Goal: Transaction & Acquisition: Purchase product/service

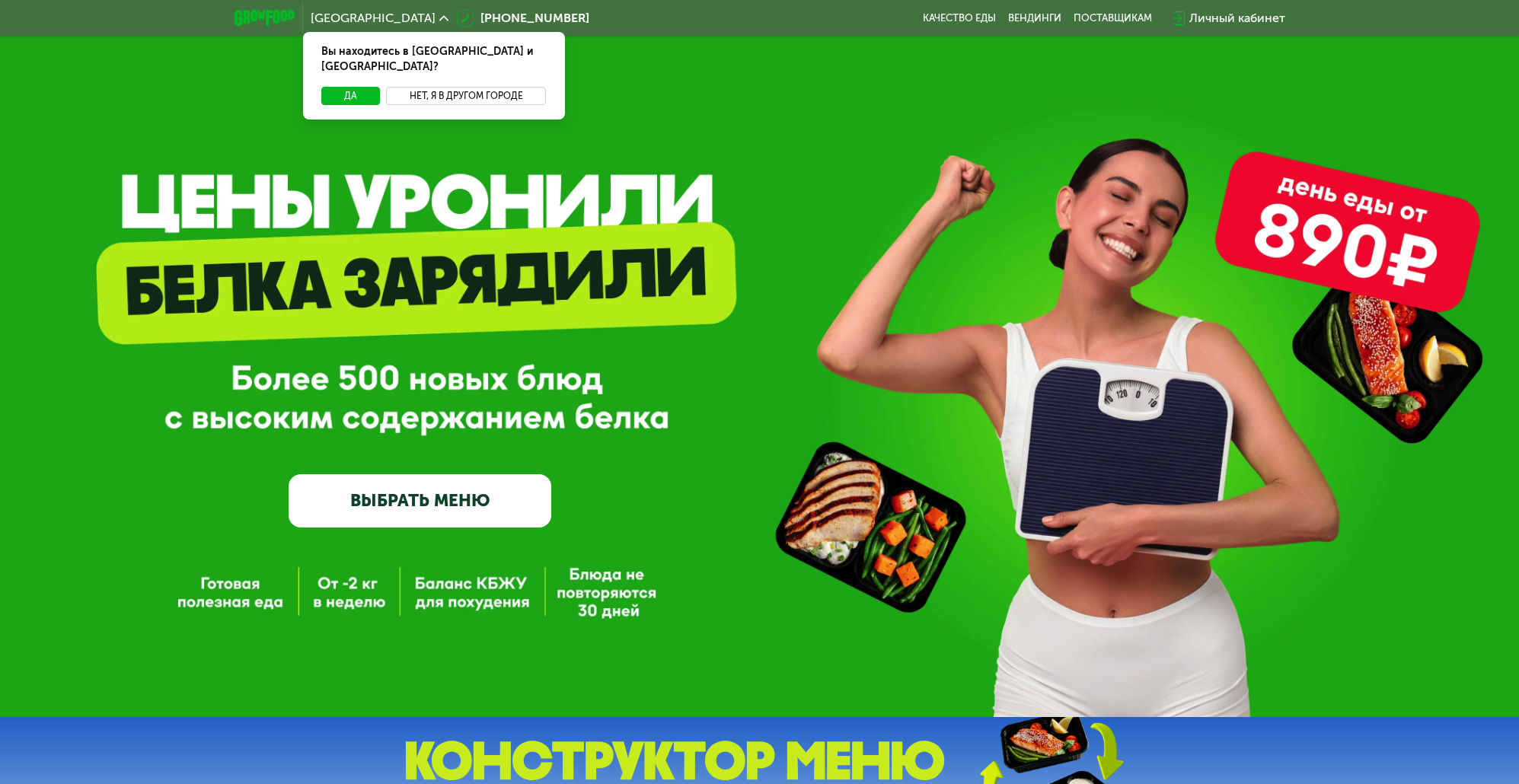
click at [440, 87] on button "Нет, я в другом городе" at bounding box center [466, 96] width 161 height 18
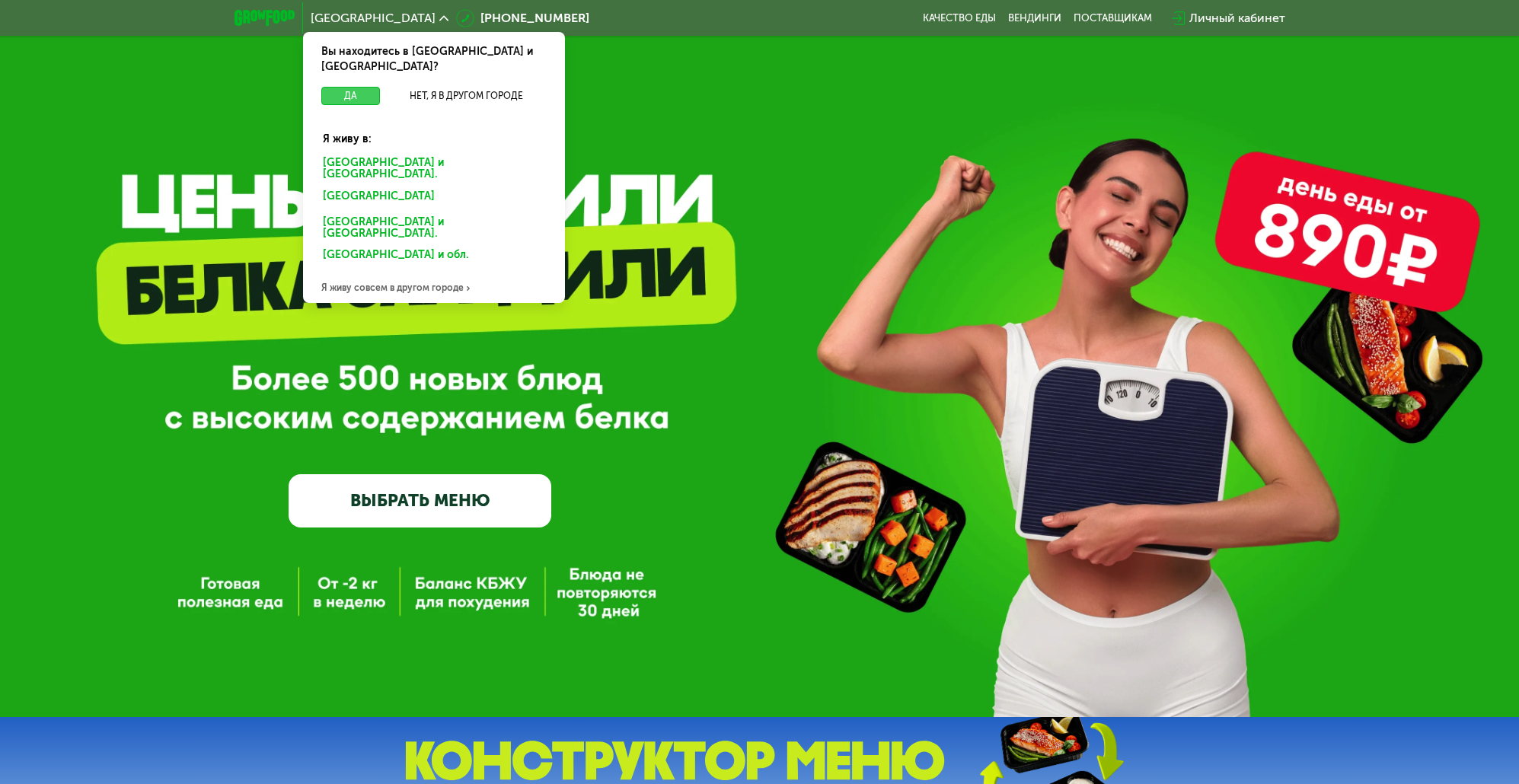
click at [359, 87] on button "Да" at bounding box center [350, 96] width 58 height 18
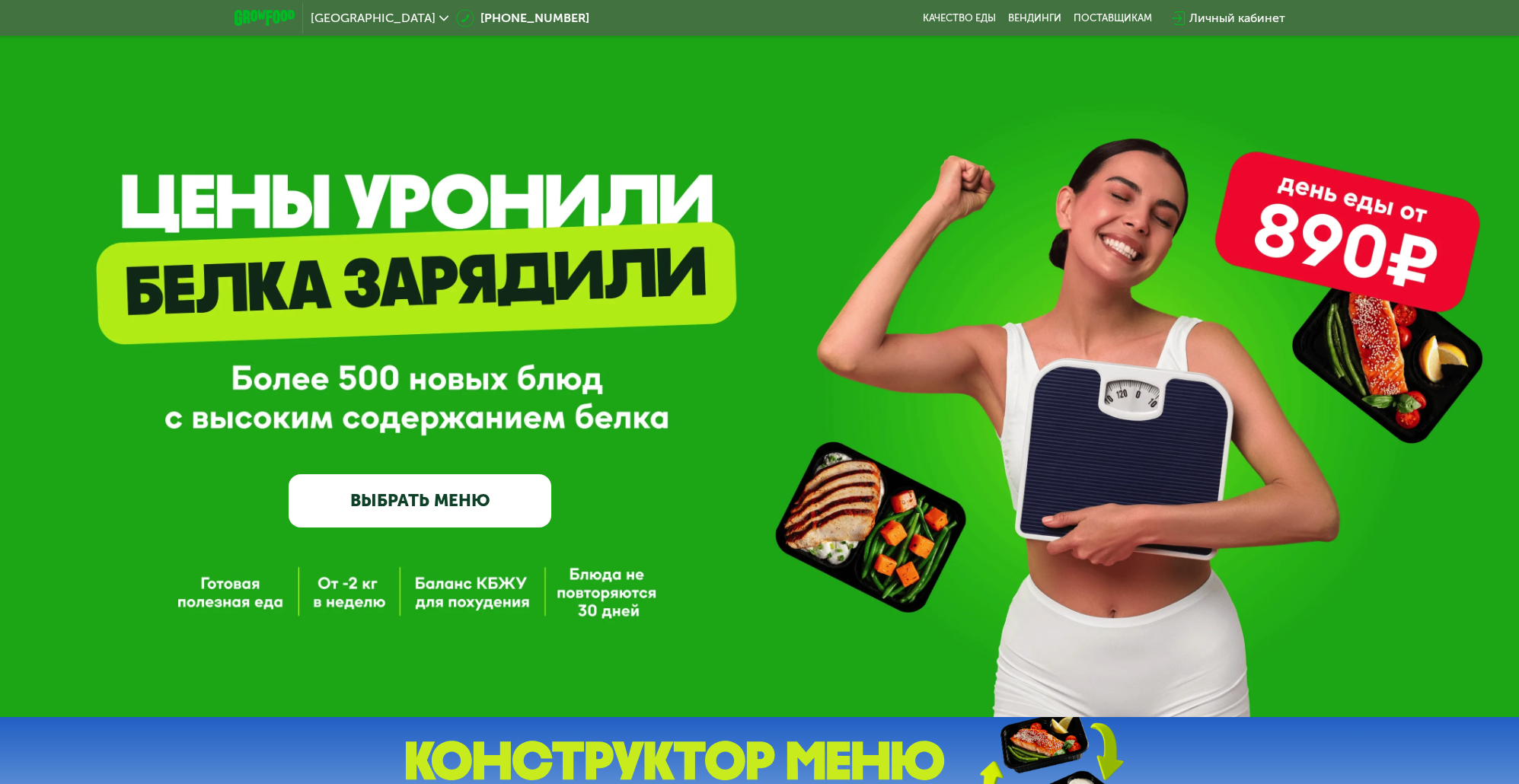
click at [440, 497] on link "ВЫБРАТЬ МЕНЮ" at bounding box center [419, 500] width 262 height 53
click at [1246, 16] on div "Личный кабинет" at bounding box center [1236, 18] width 96 height 18
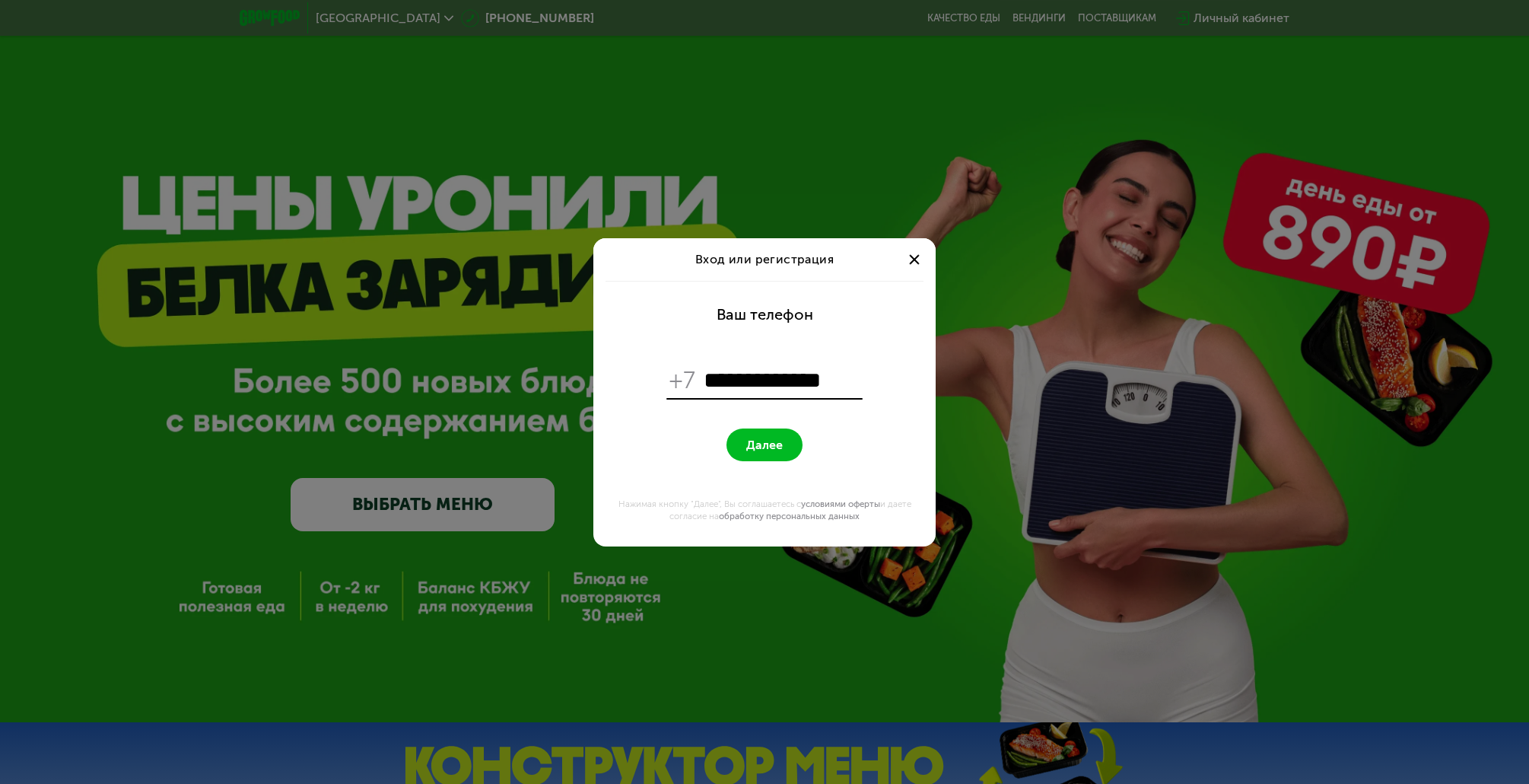
type input "**********"
click at [768, 441] on span "Далее" at bounding box center [765, 444] width 36 height 14
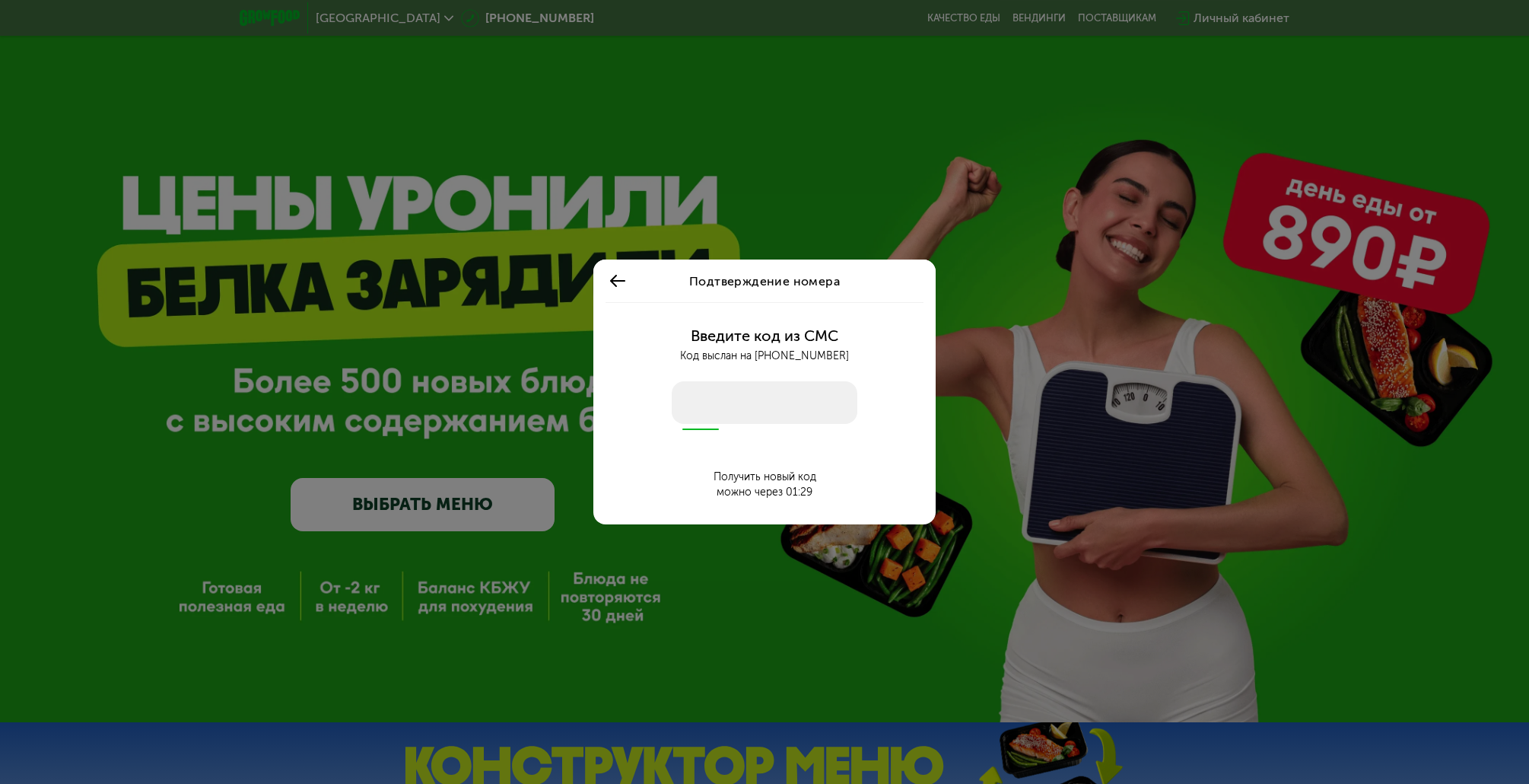
click at [763, 407] on input "number" at bounding box center [765, 402] width 186 height 43
click at [770, 398] on input "number" at bounding box center [765, 402] width 186 height 43
type input "****"
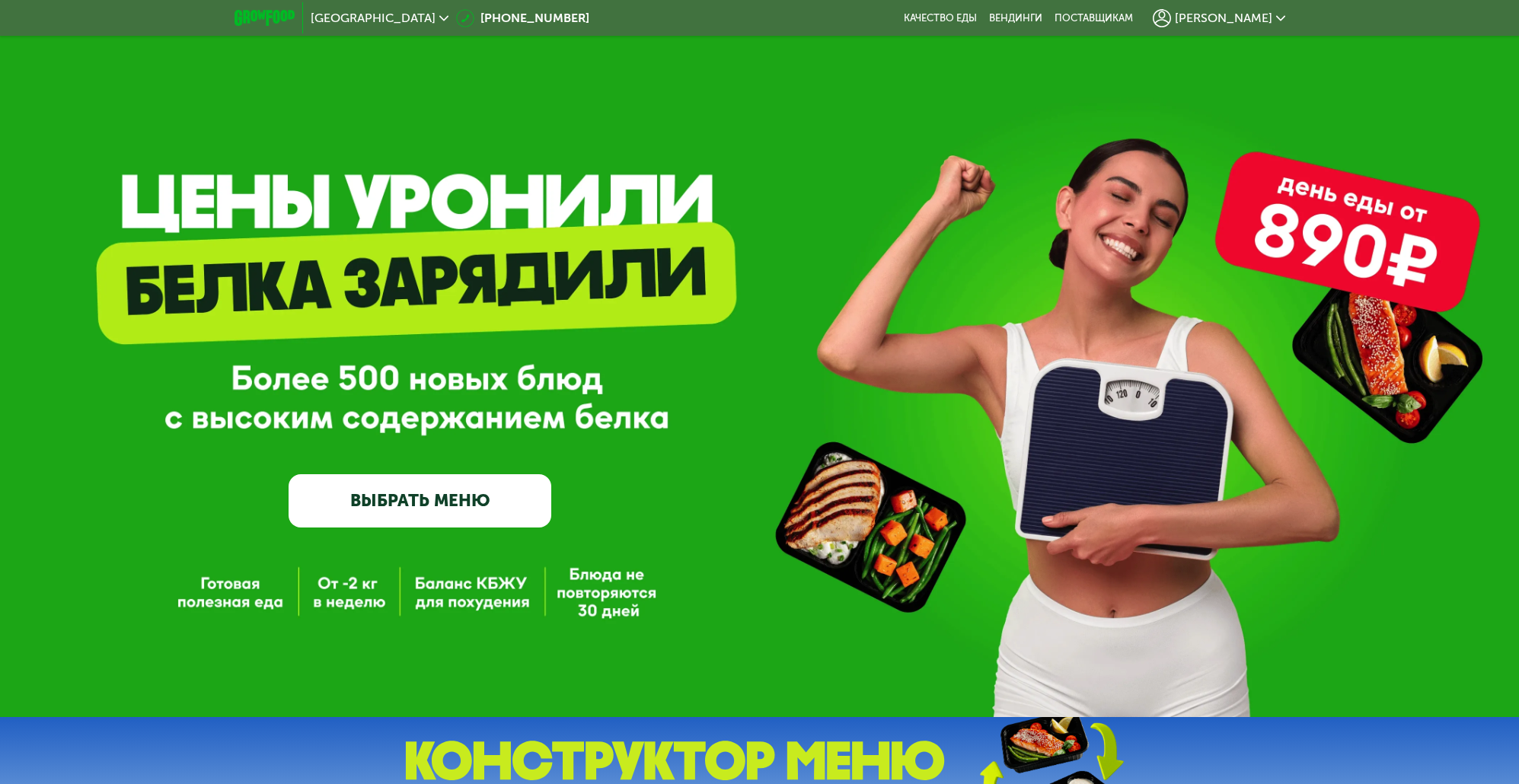
click at [443, 505] on link "ВЫБРАТЬ МЕНЮ" at bounding box center [419, 500] width 262 height 53
click at [443, 495] on link "ВЫБРАТЬ МЕНЮ" at bounding box center [419, 500] width 262 height 53
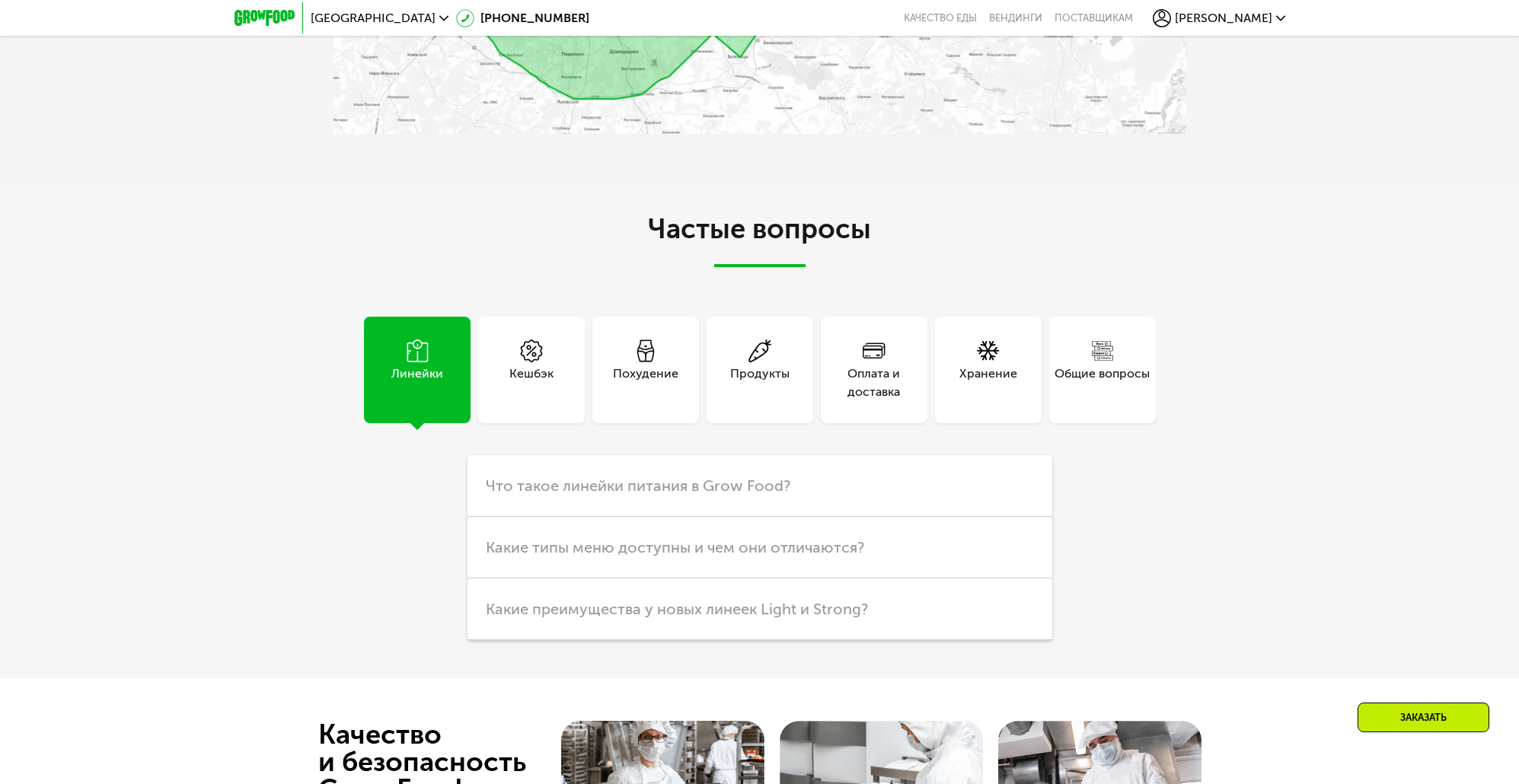
scroll to position [3043, 0]
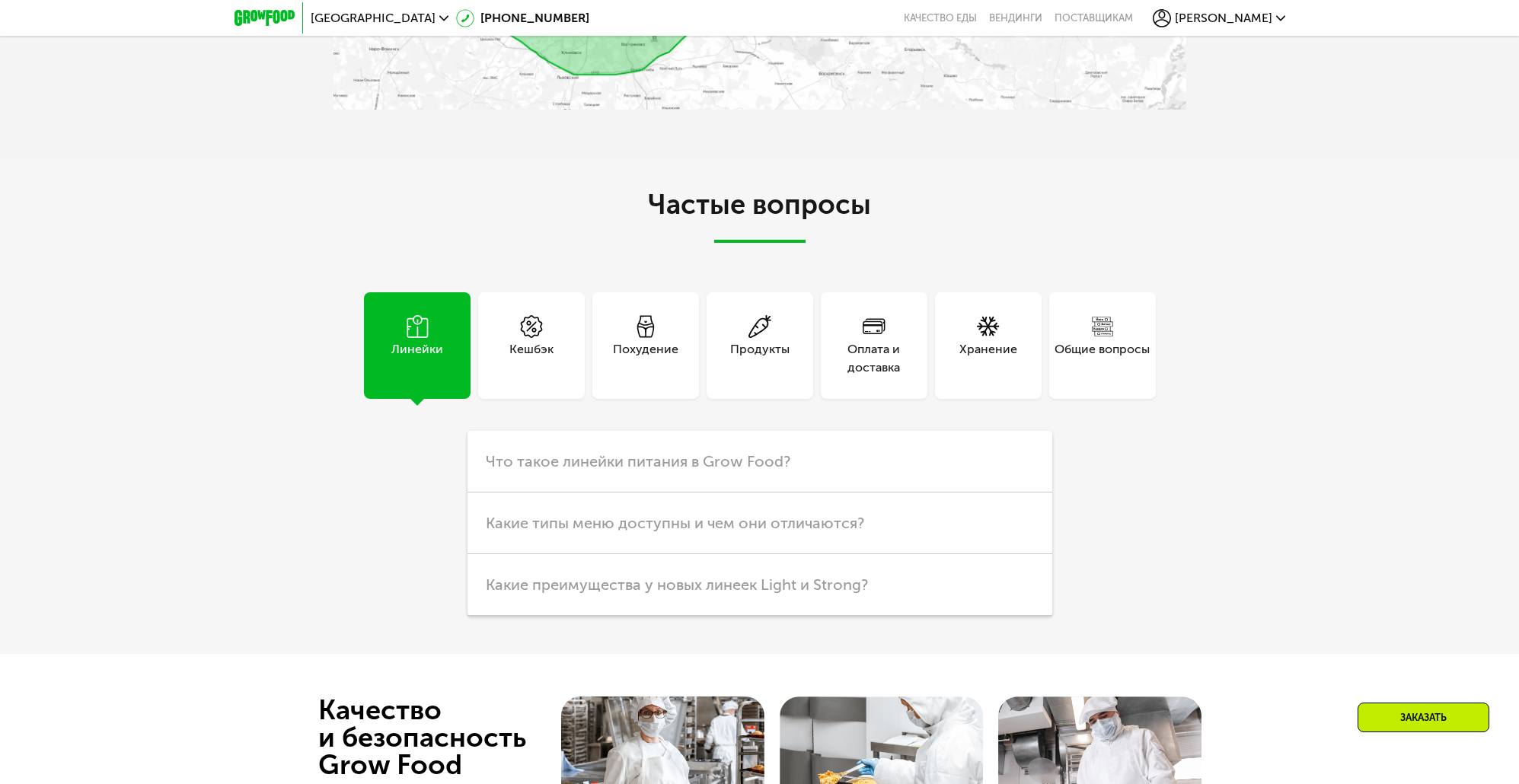
click at [547, 324] on div "Кешбэк" at bounding box center [531, 345] width 106 height 106
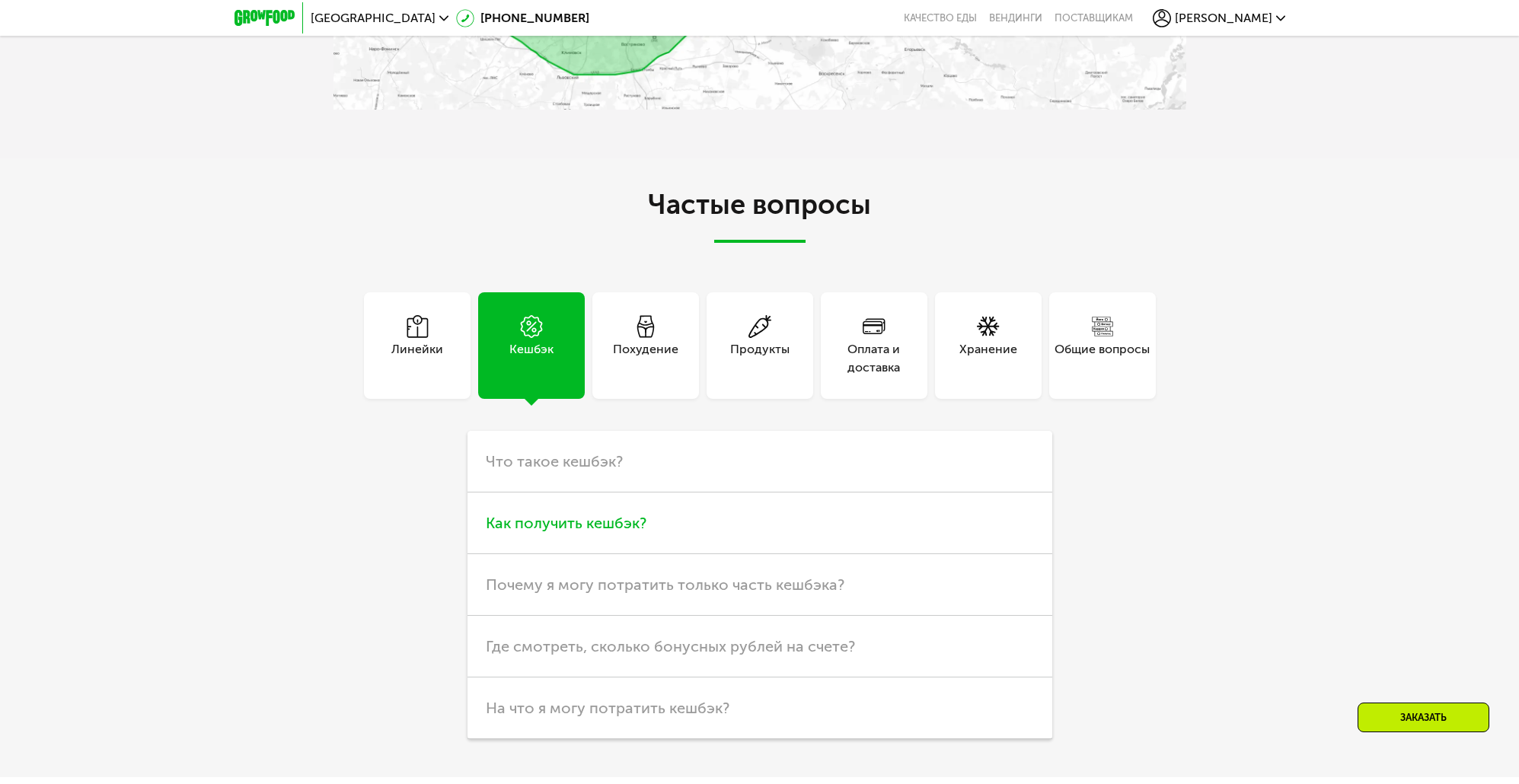
click at [617, 526] on span "Как получить кешбэк?" at bounding box center [566, 522] width 161 height 18
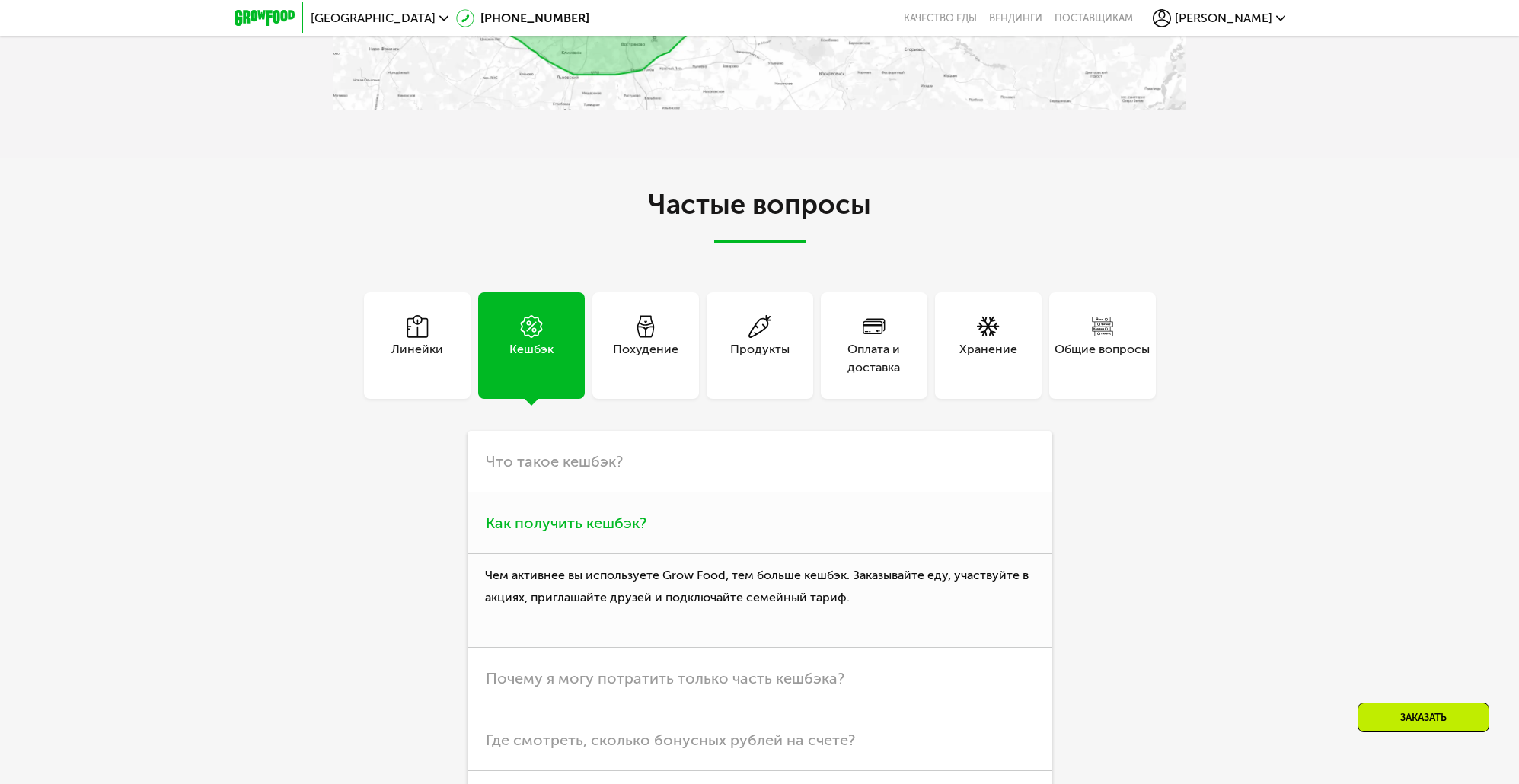
click at [599, 532] on span "Как получить кешбэк?" at bounding box center [566, 522] width 161 height 18
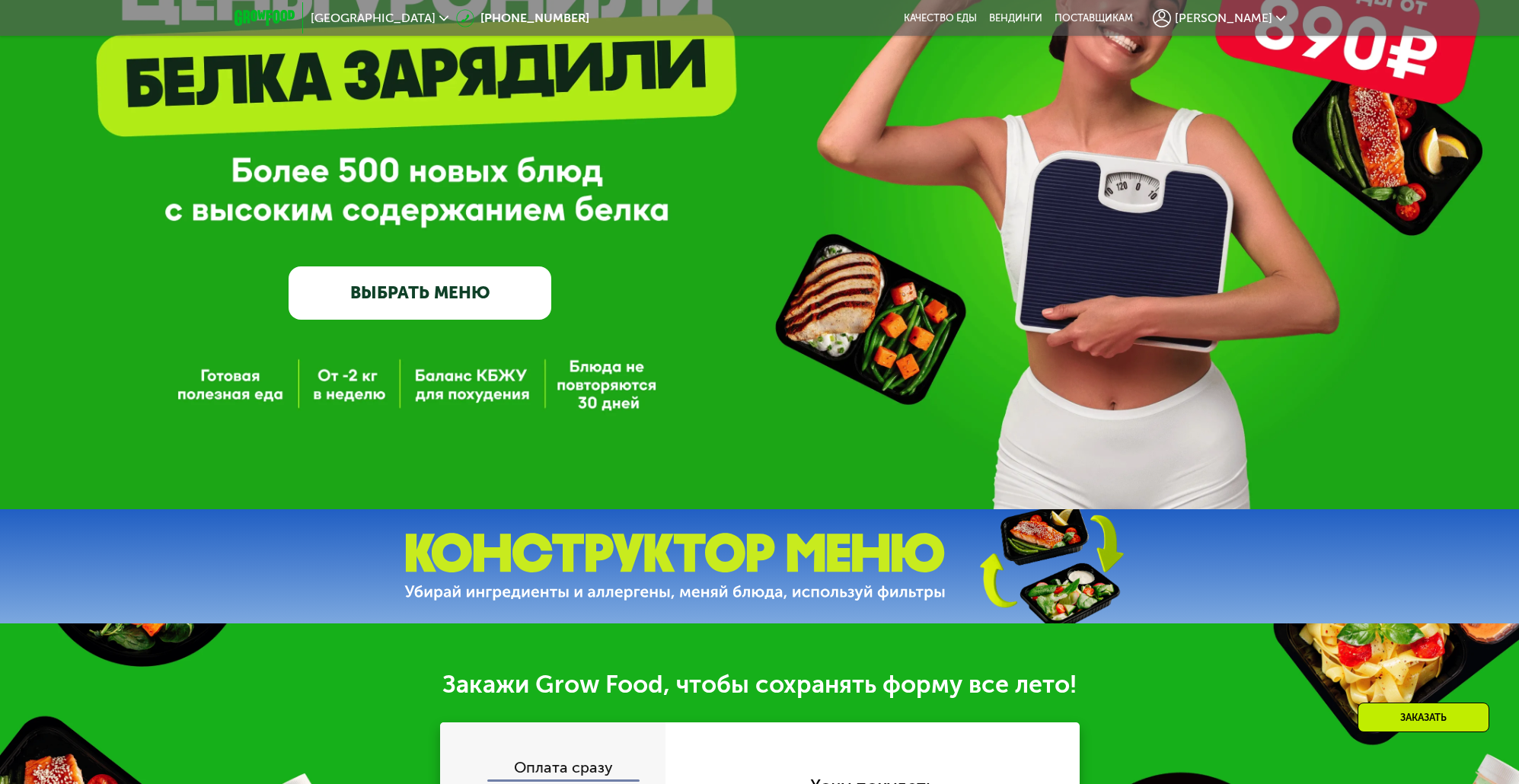
scroll to position [0, 0]
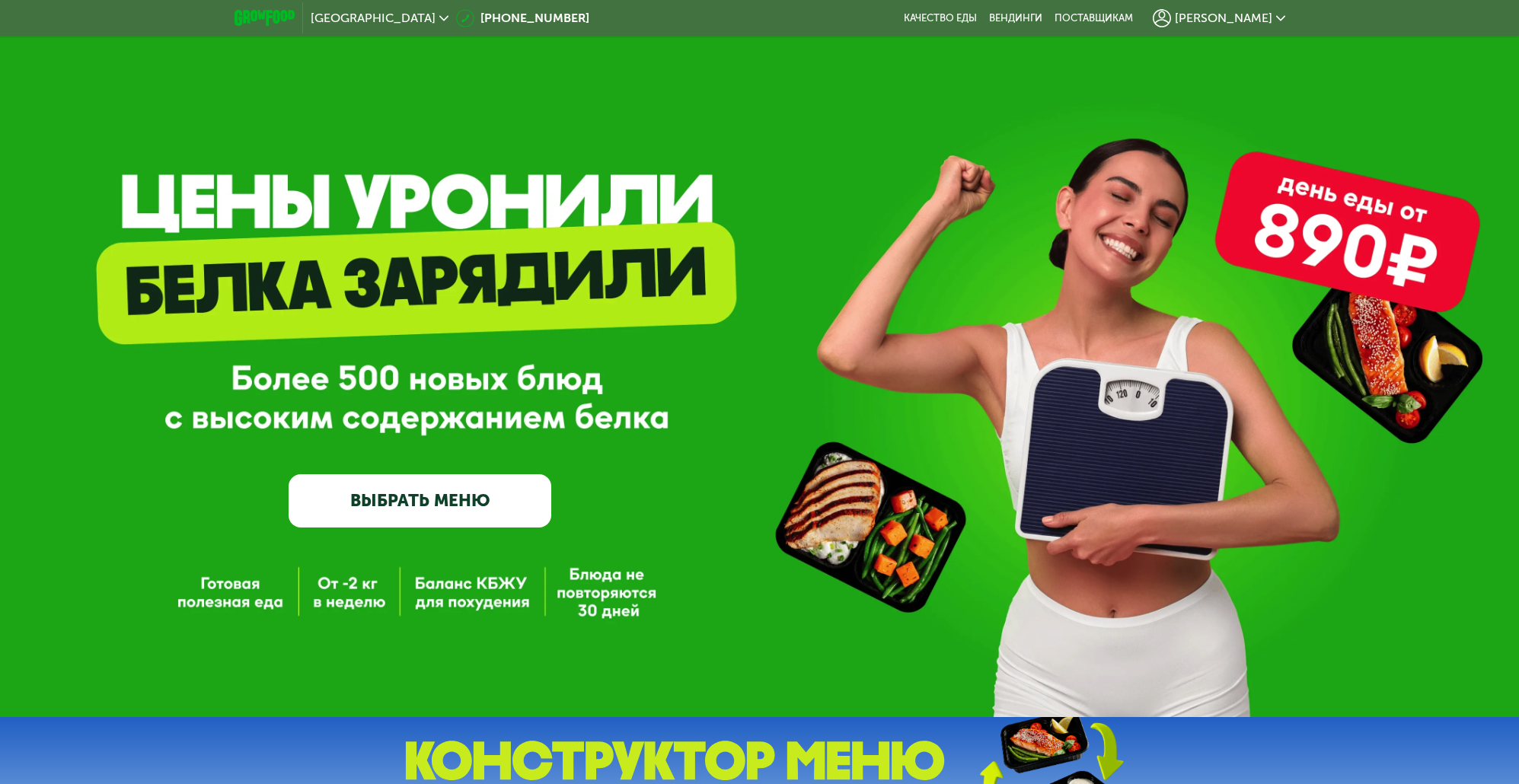
click at [1276, 14] on icon at bounding box center [1281, 18] width 10 height 10
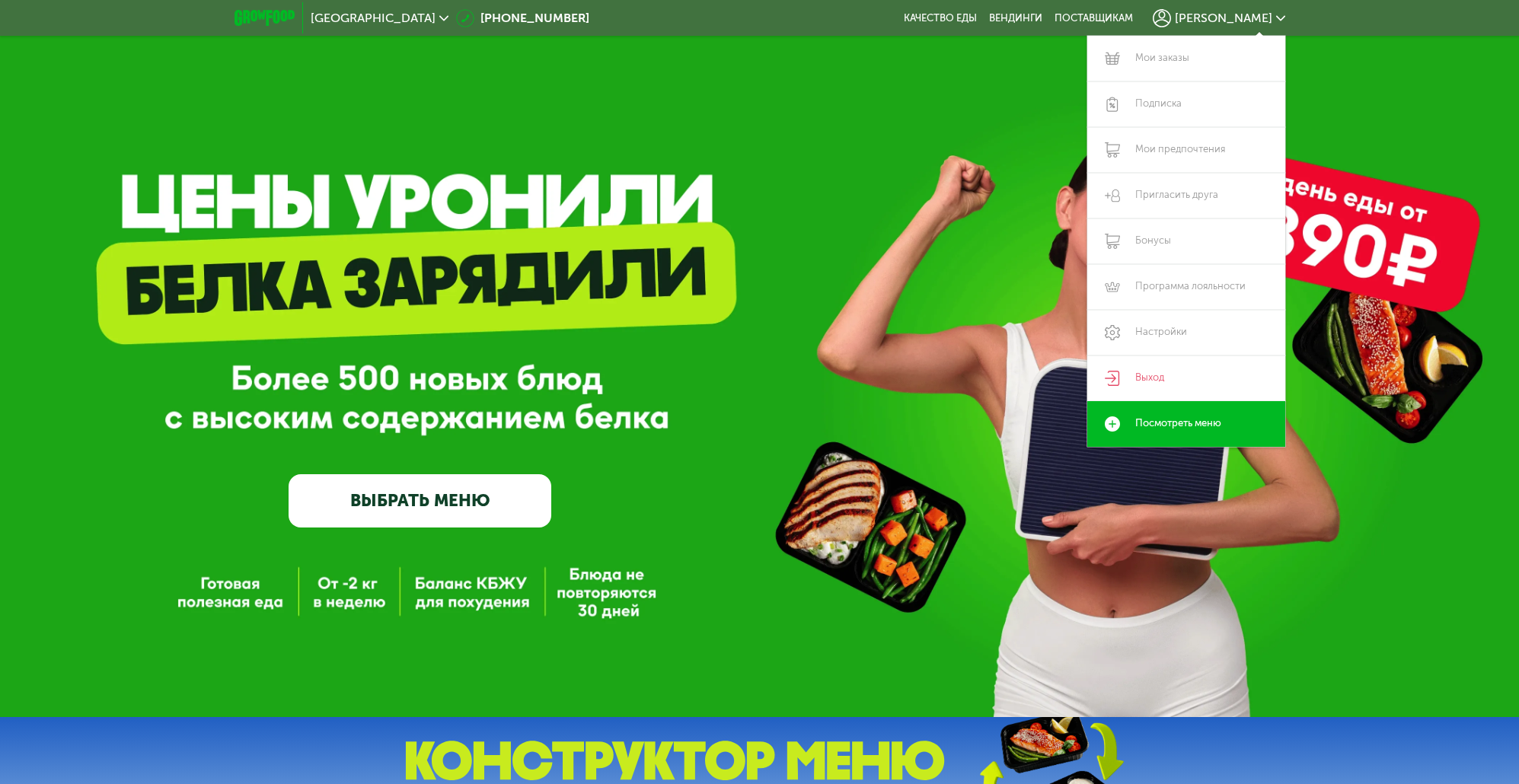
click at [709, 302] on div "GrowFood — доставка правильного питания ВЫБРАТЬ МЕНЮ" at bounding box center [760, 385] width 1519 height 284
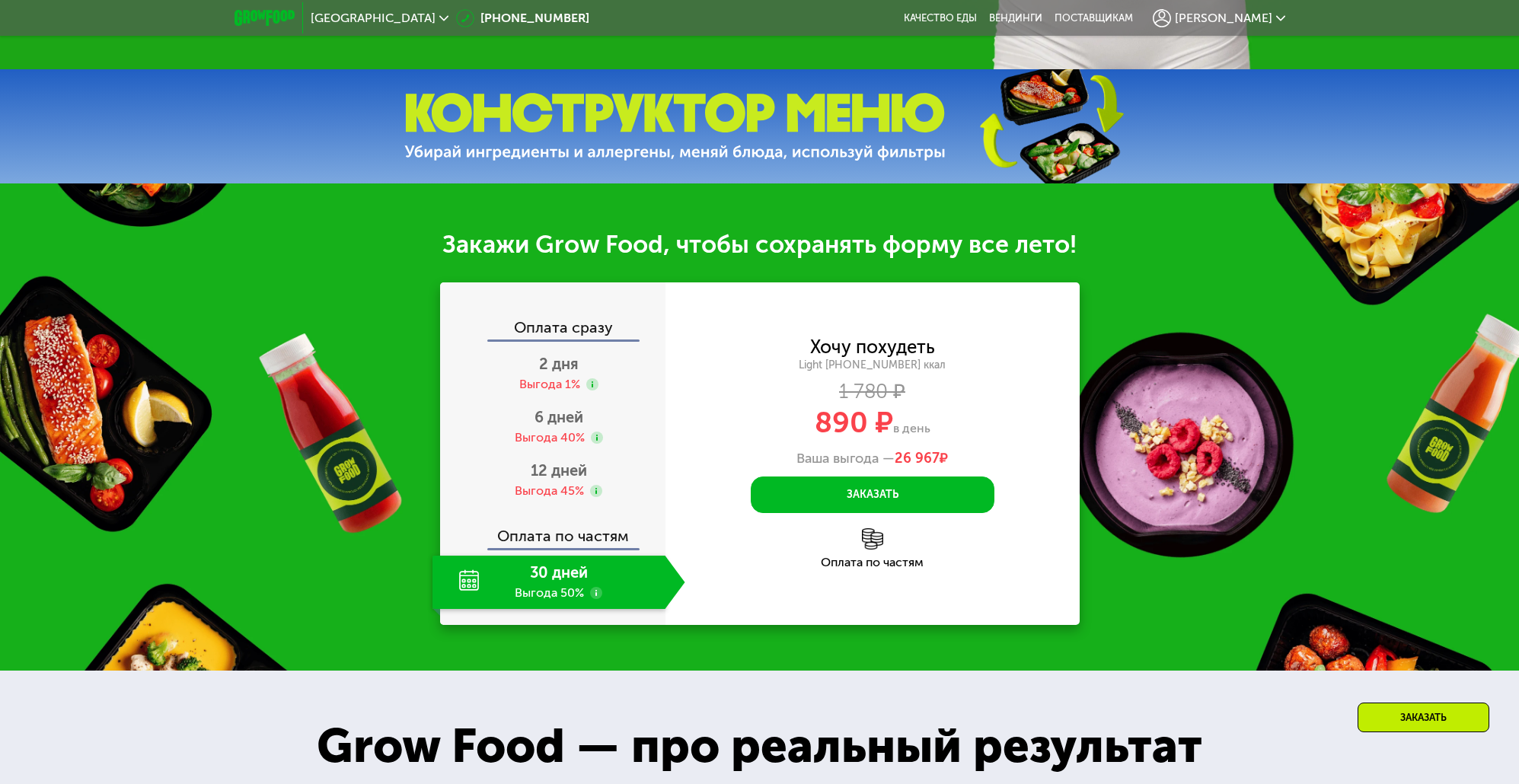
scroll to position [684, 0]
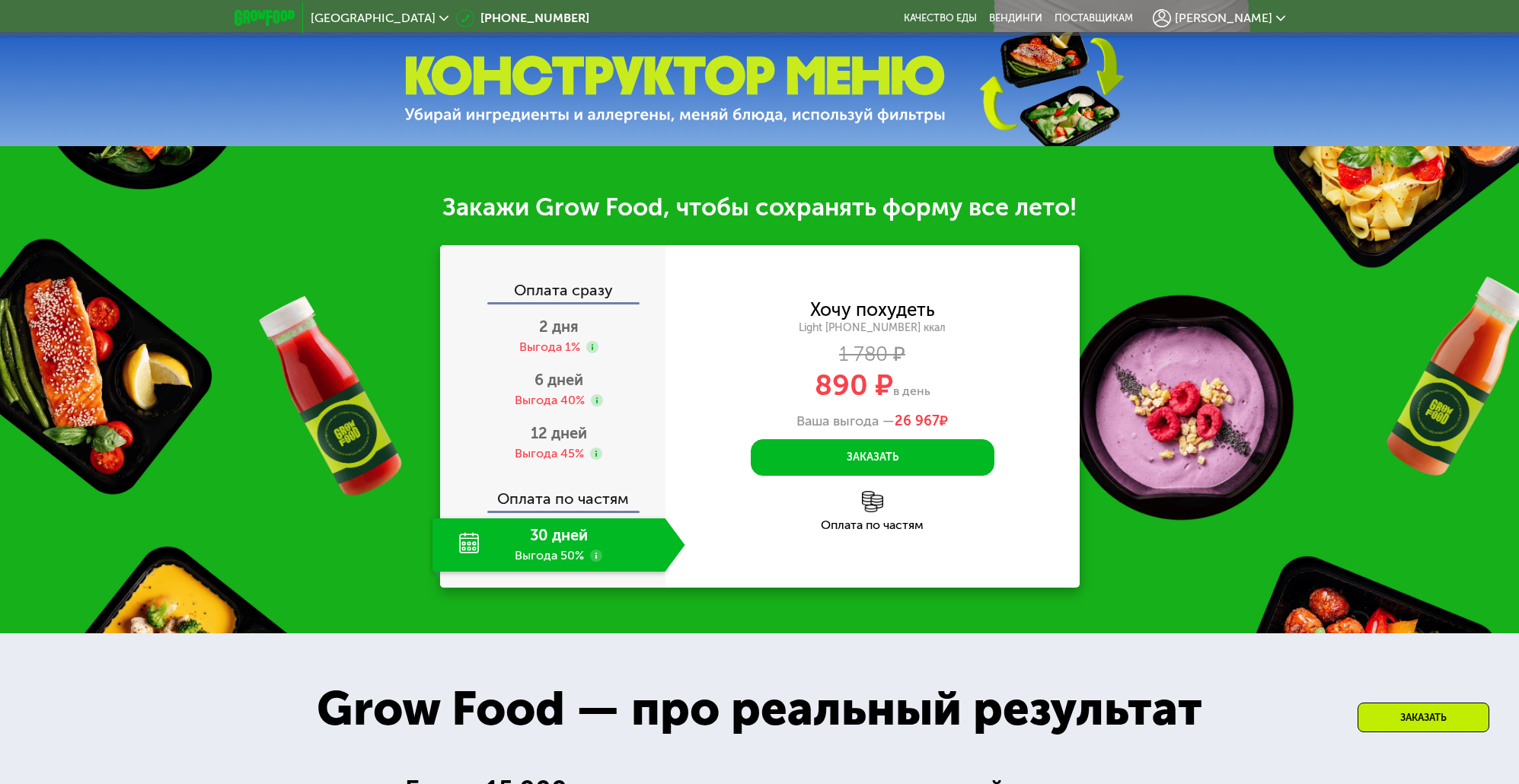
click at [580, 548] on div "30 дней Выгода 50%" at bounding box center [548, 545] width 233 height 54
click at [596, 557] on use at bounding box center [596, 555] width 12 height 12
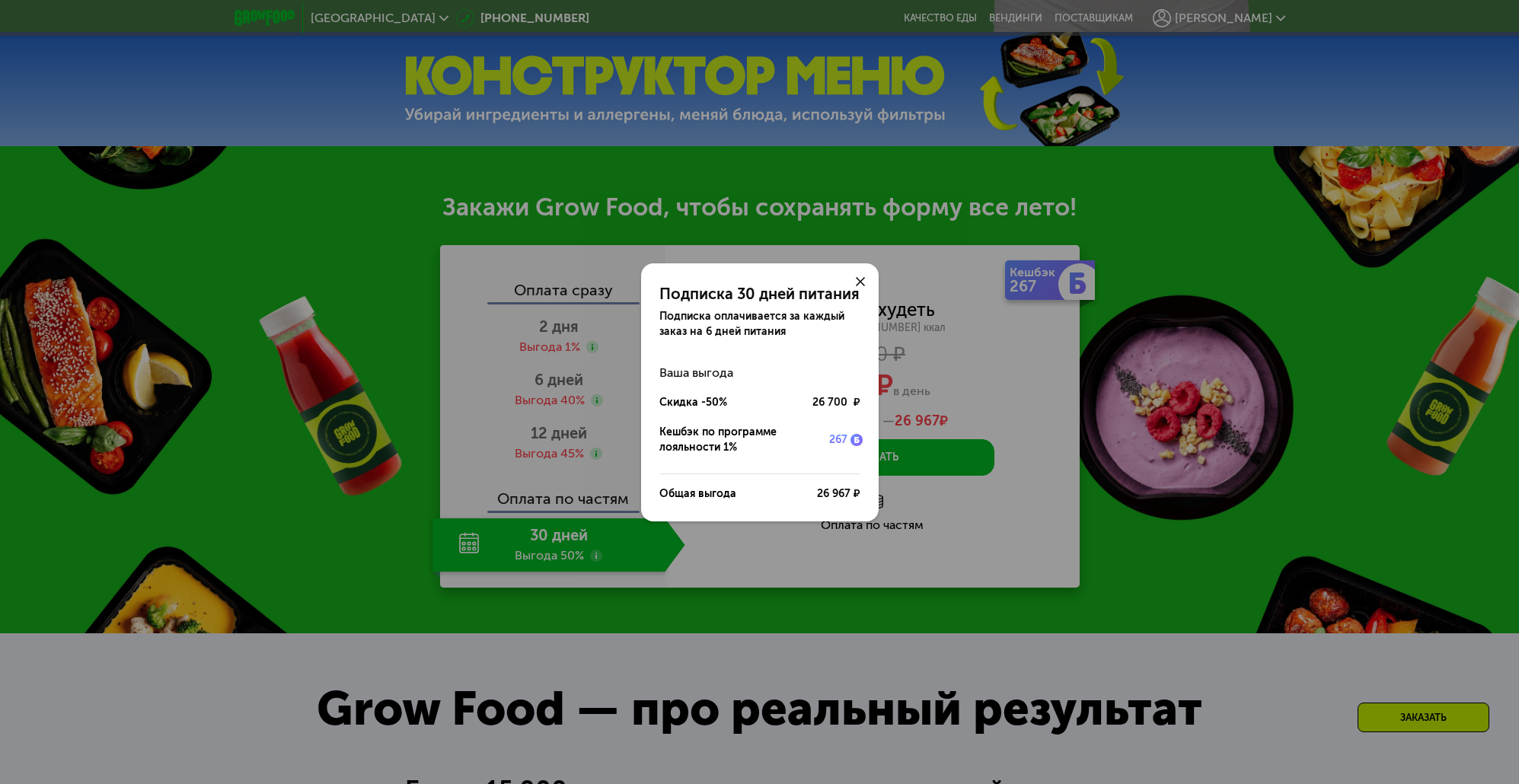
drag, startPoint x: 864, startPoint y: 280, endPoint x: 858, endPoint y: 306, distance: 26.7
click at [864, 280] on icon at bounding box center [860, 281] width 10 height 10
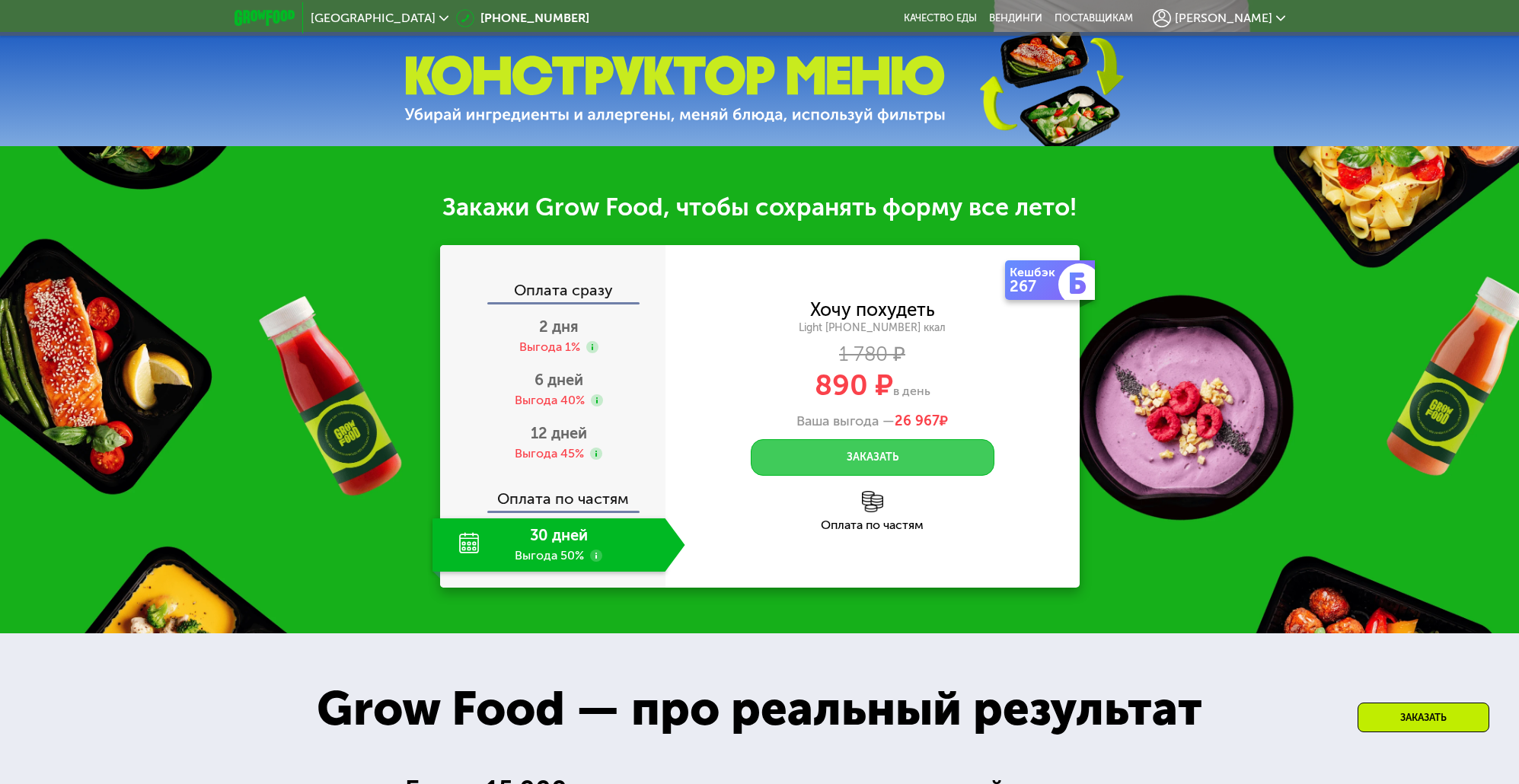
click at [888, 455] on button "Заказать" at bounding box center [873, 458] width 243 height 36
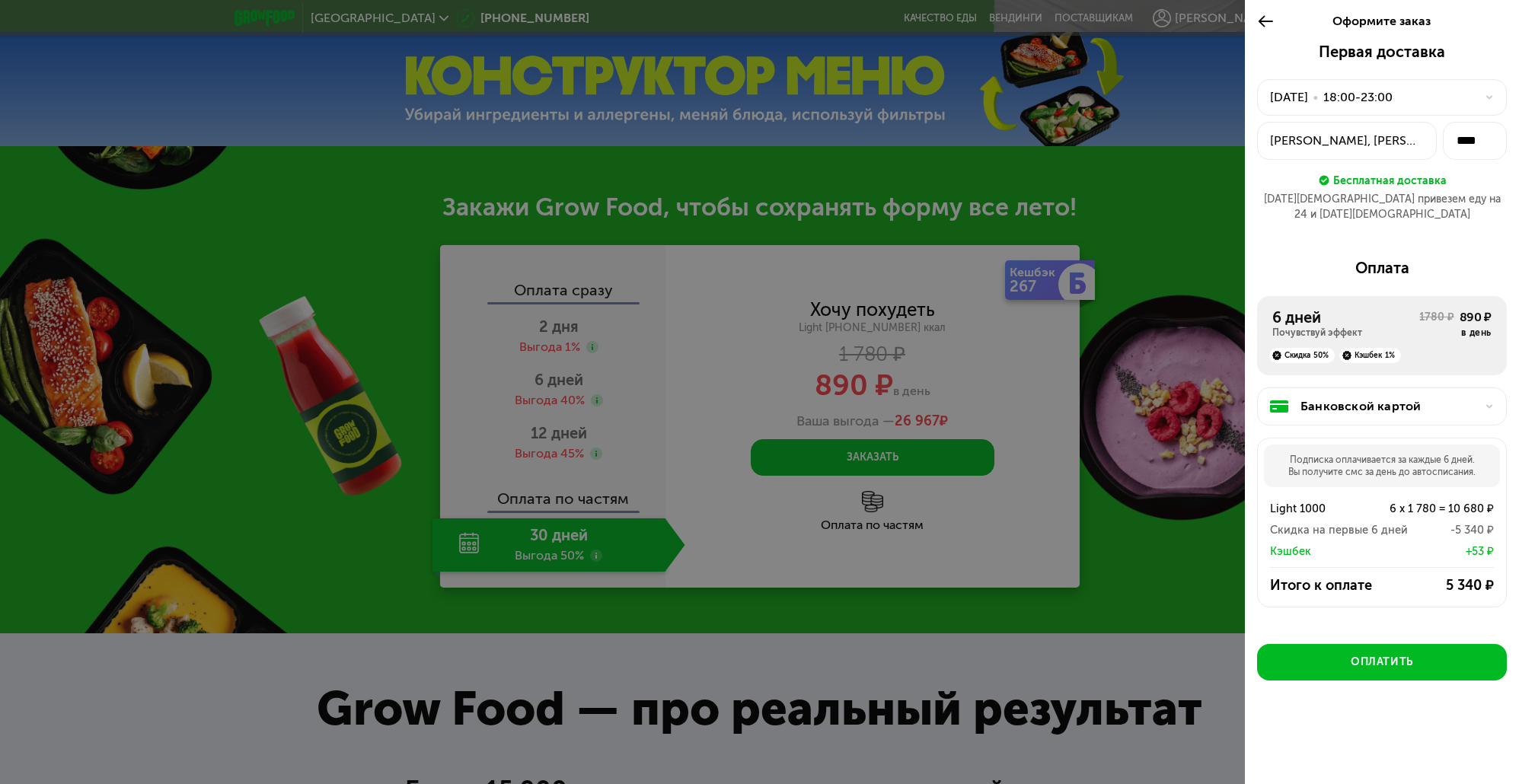
click at [1300, 347] on div "Скидка 50%" at bounding box center [1302, 355] width 65 height 15
click at [1269, 22] on icon at bounding box center [1265, 21] width 17 height 18
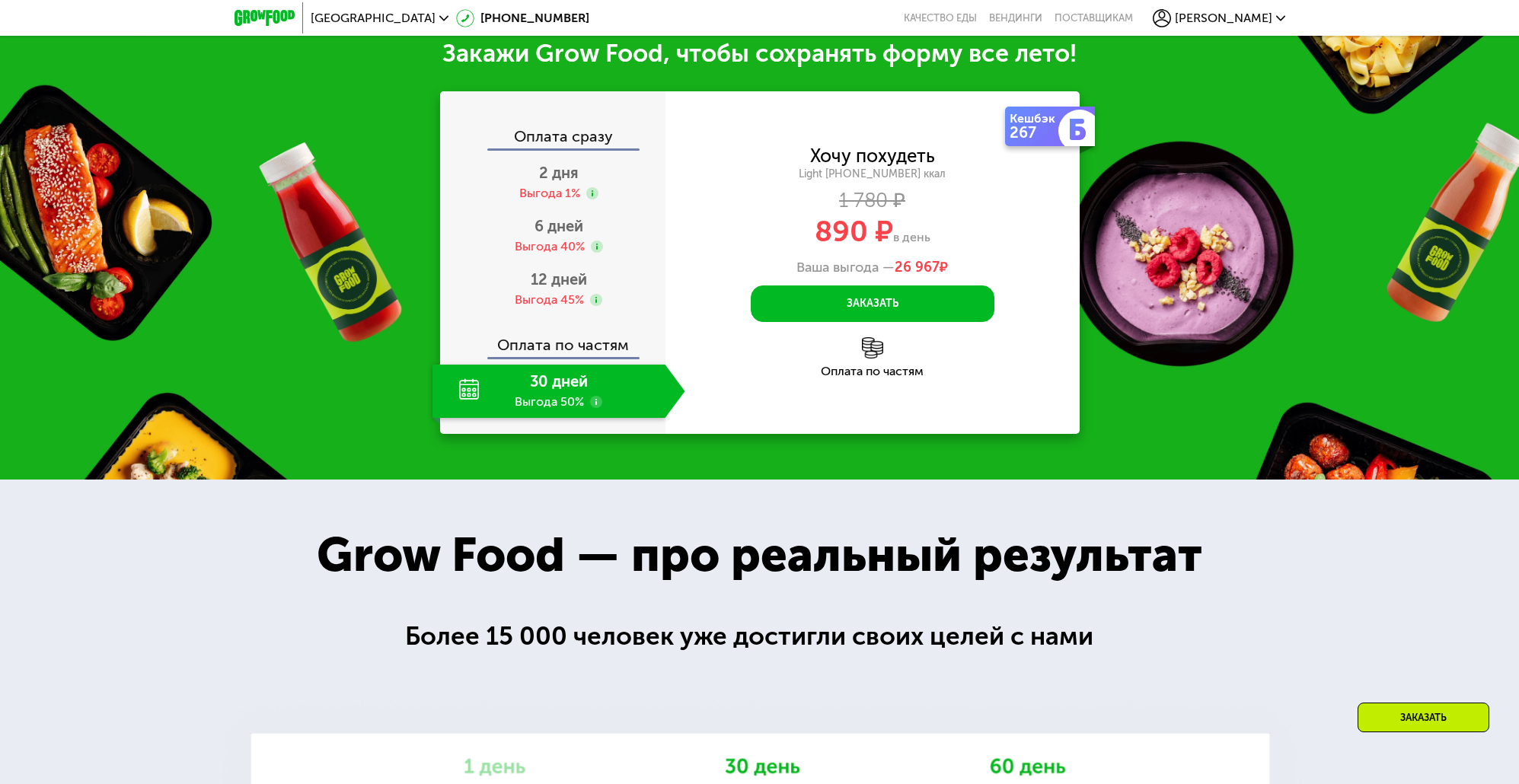
scroll to position [989, 0]
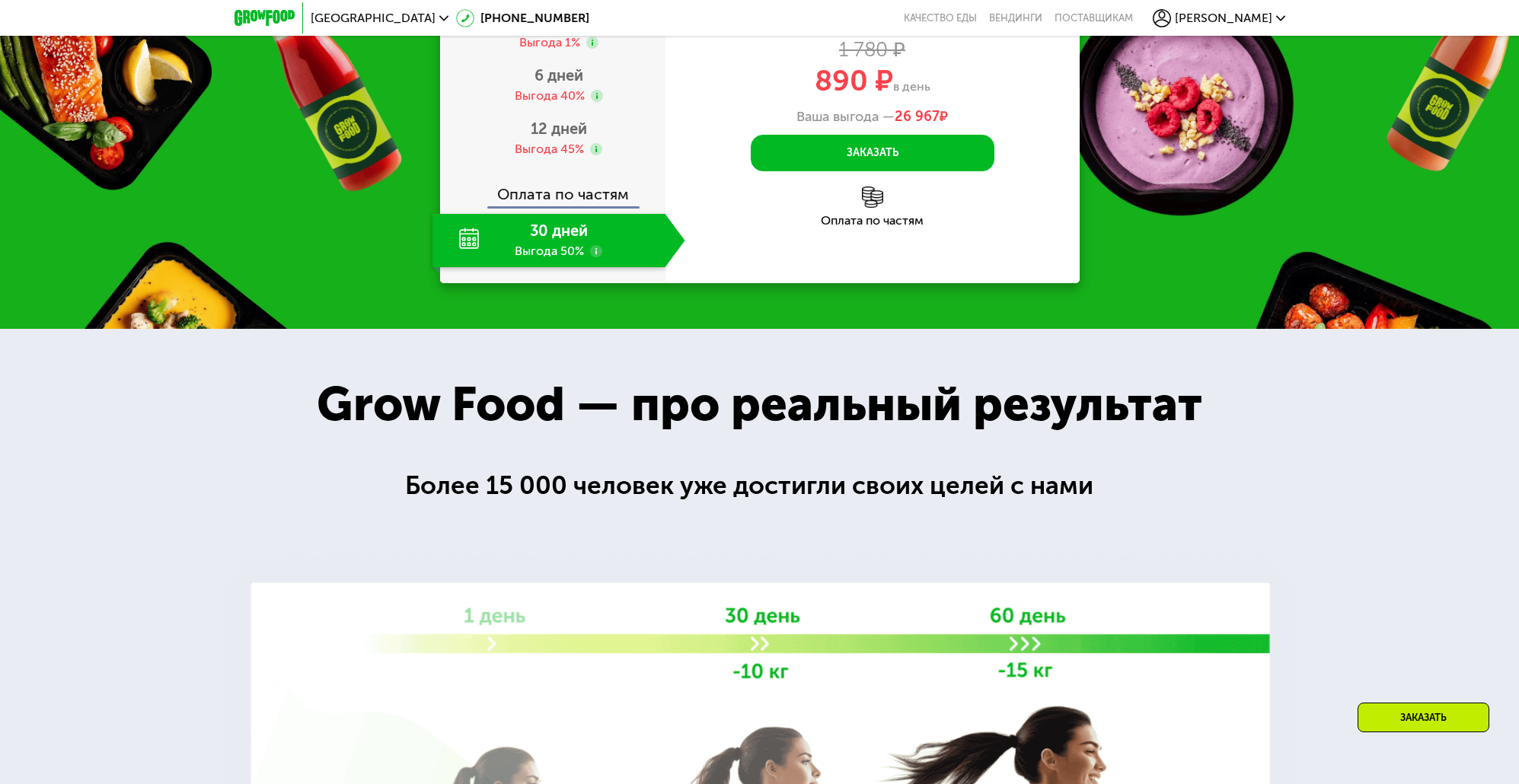
click at [475, 243] on div "30 дней Выгода 50%" at bounding box center [548, 240] width 233 height 54
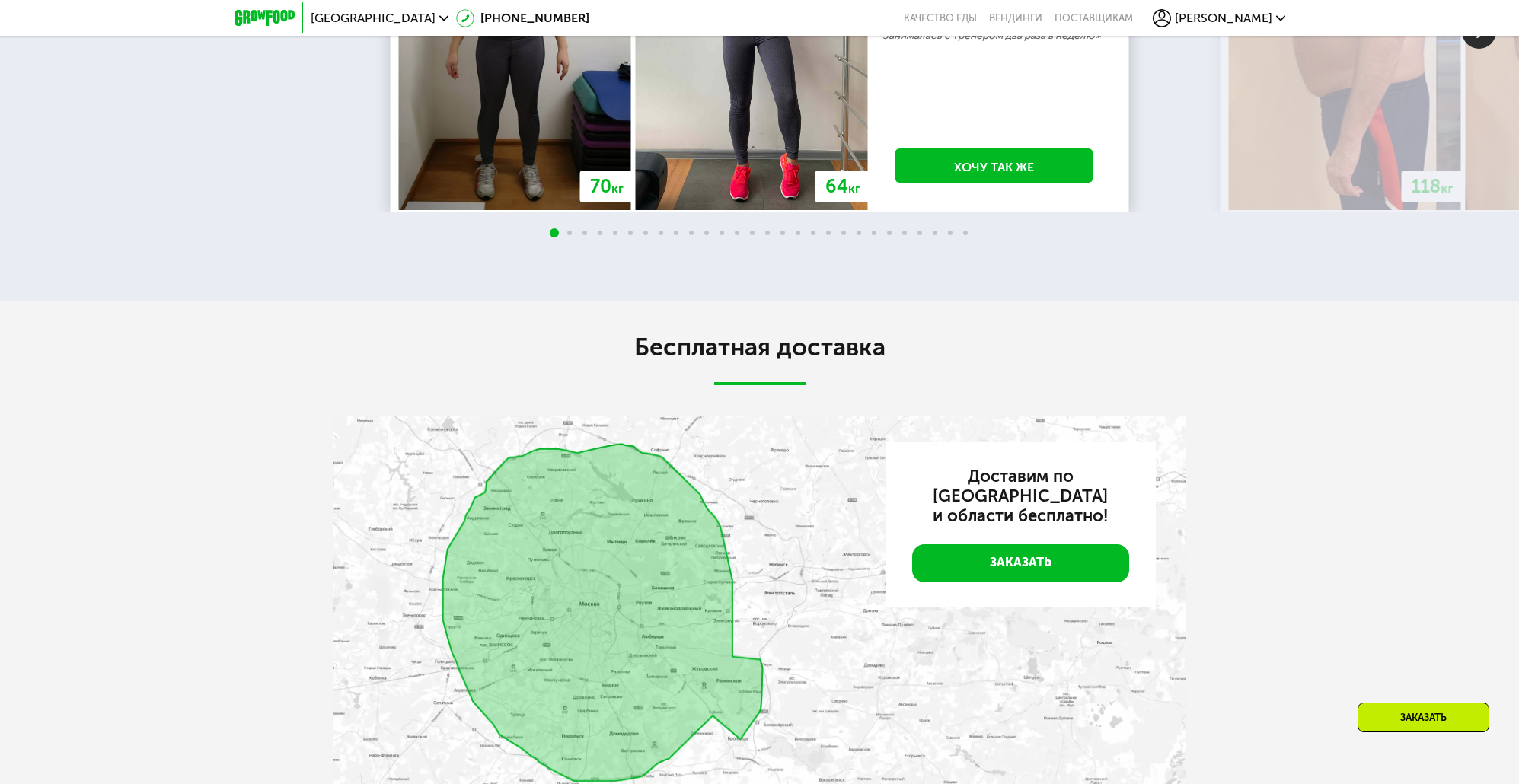
scroll to position [2262, 0]
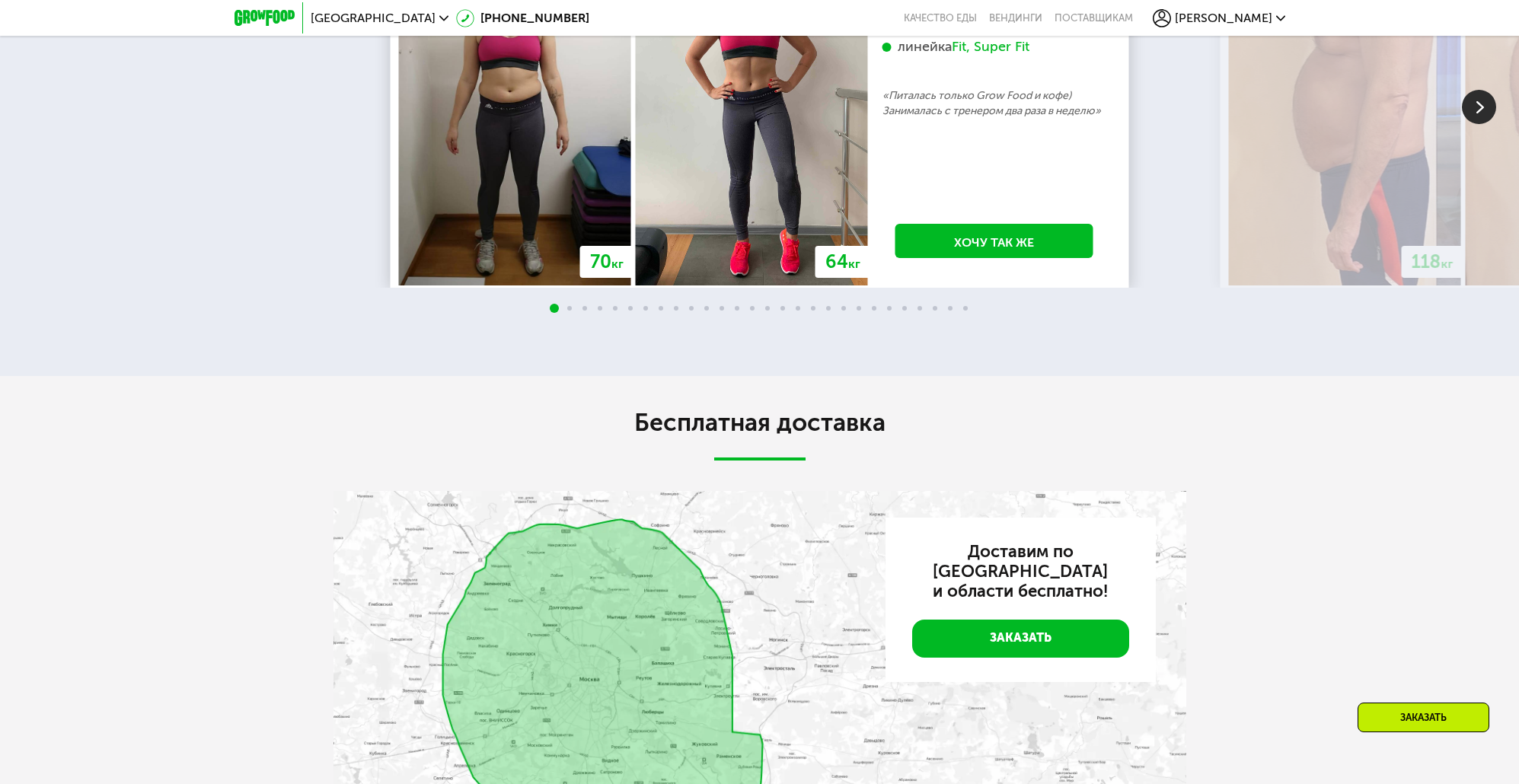
click at [353, 16] on span "[GEOGRAPHIC_DATA]" at bounding box center [373, 18] width 125 height 12
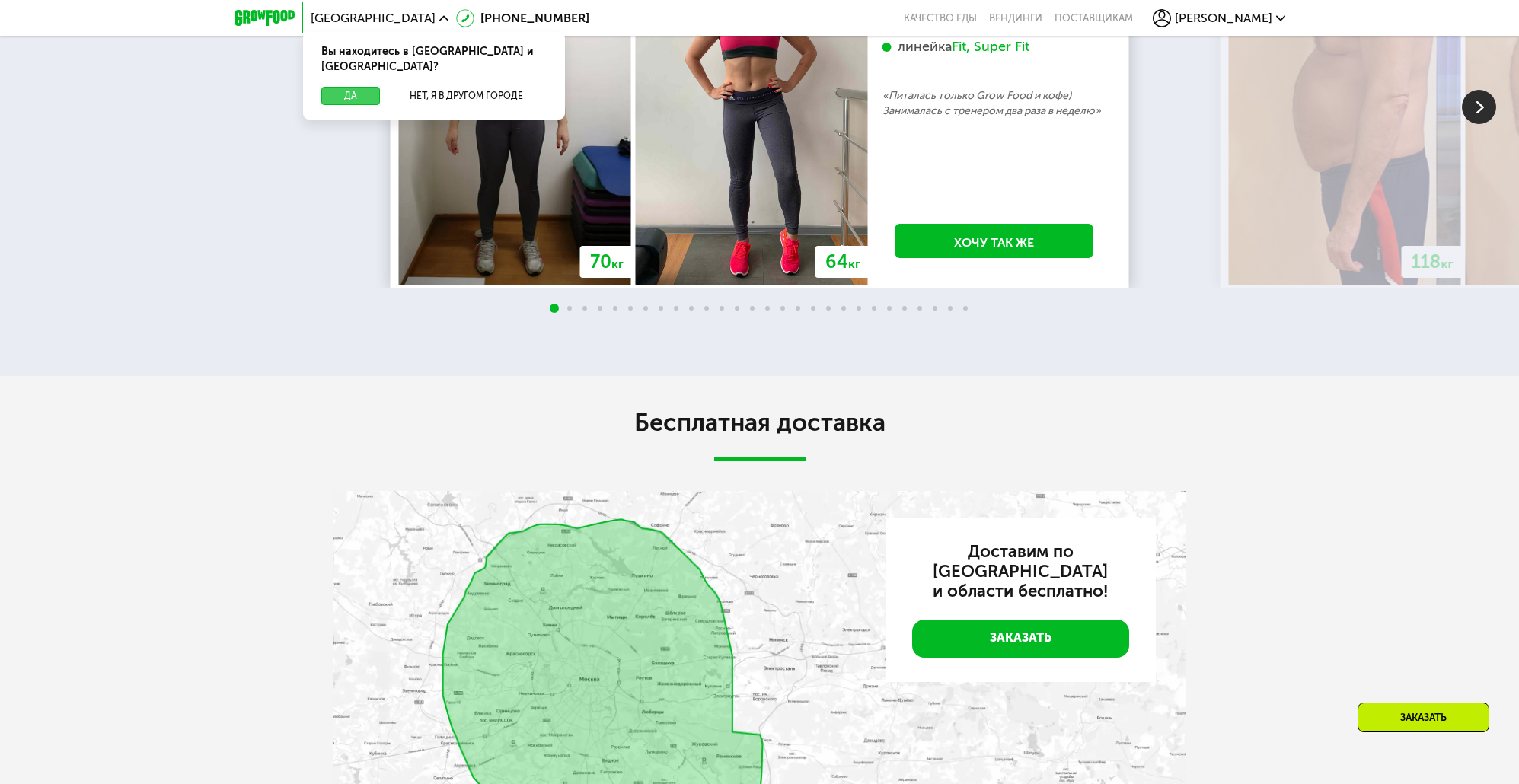
click at [357, 70] on div "Вы находитесь в [GEOGRAPHIC_DATA] и [GEOGRAPHIC_DATA]?" at bounding box center [433, 58] width 261 height 55
click at [356, 87] on button "Да" at bounding box center [350, 96] width 58 height 18
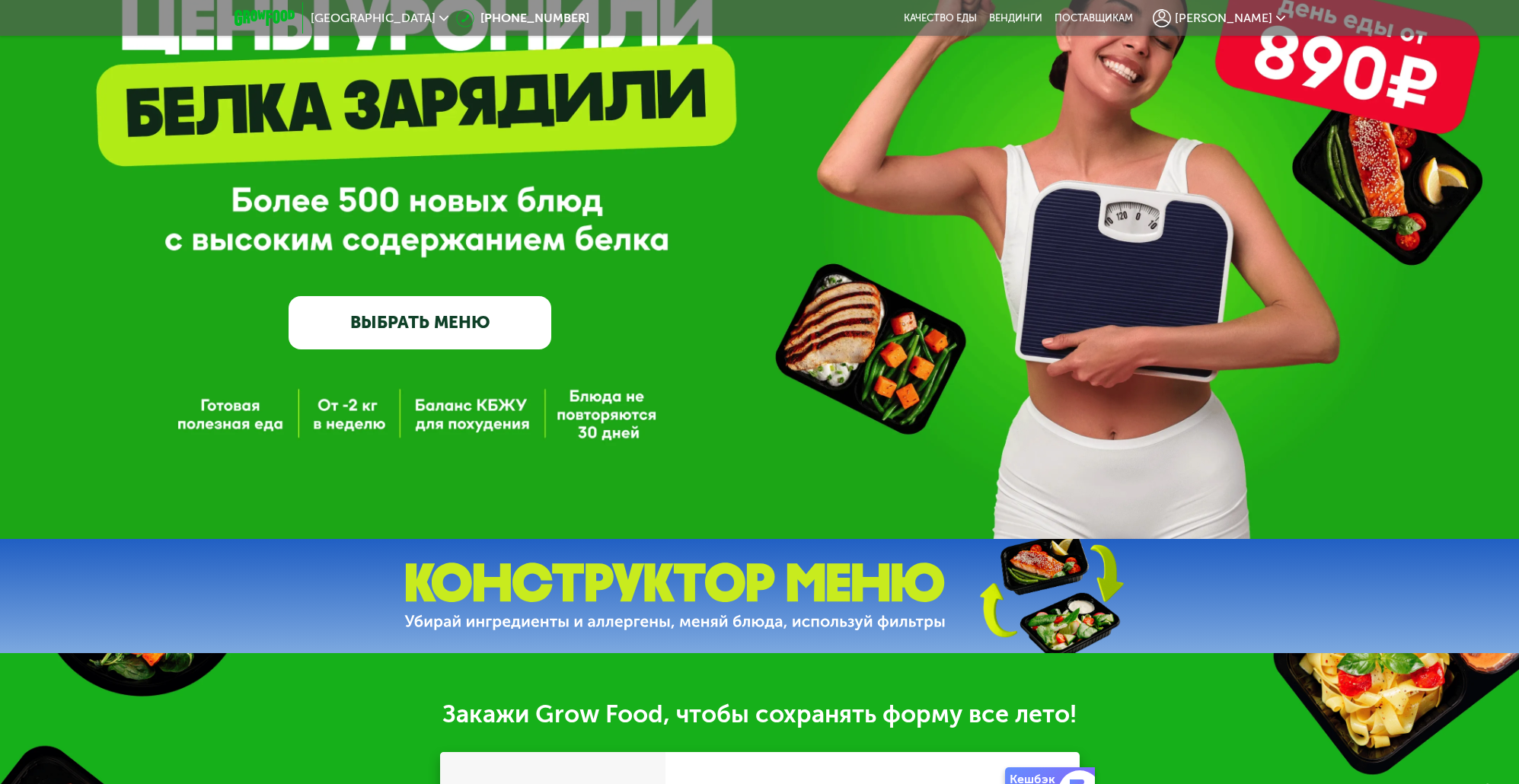
scroll to position [0, 0]
